Goal: Information Seeking & Learning: Learn about a topic

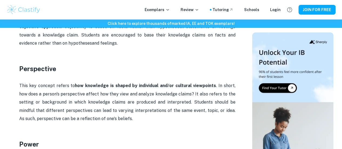
scroll to position [806, 0]
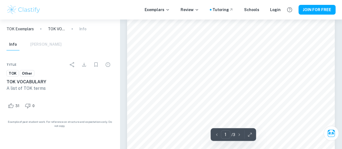
scroll to position [8, 0]
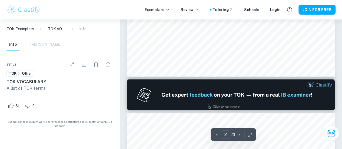
type input "1"
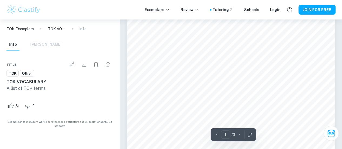
scroll to position [28, 0]
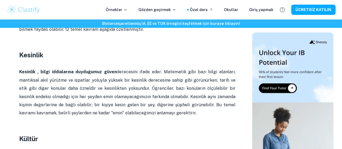
scroll to position [297, 0]
